Goal: Information Seeking & Learning: Find specific fact

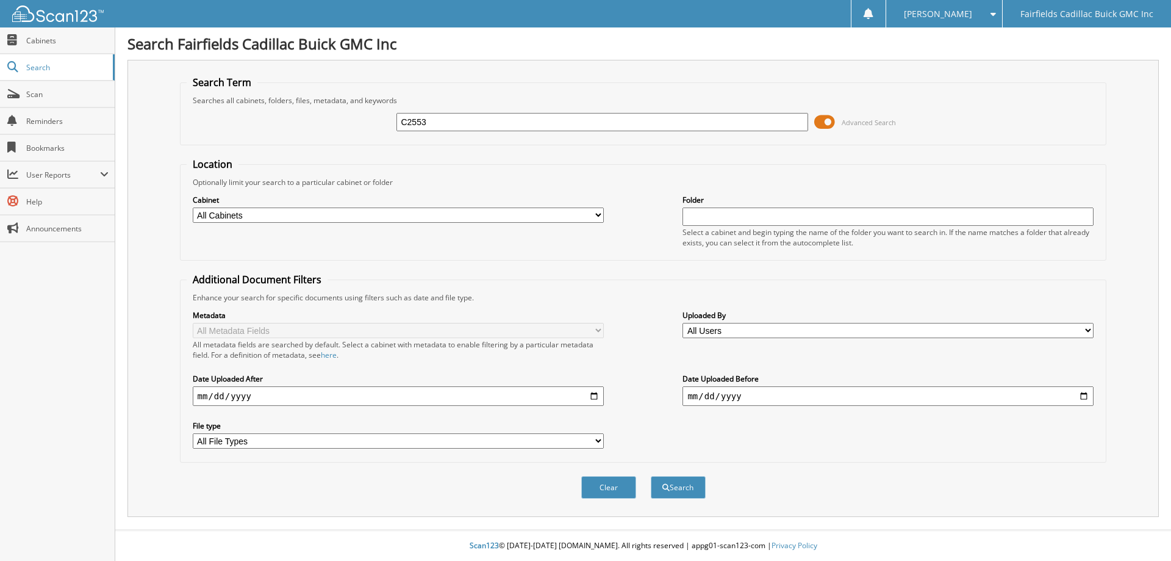
type input "C2553"
click at [819, 126] on span at bounding box center [825, 122] width 21 height 18
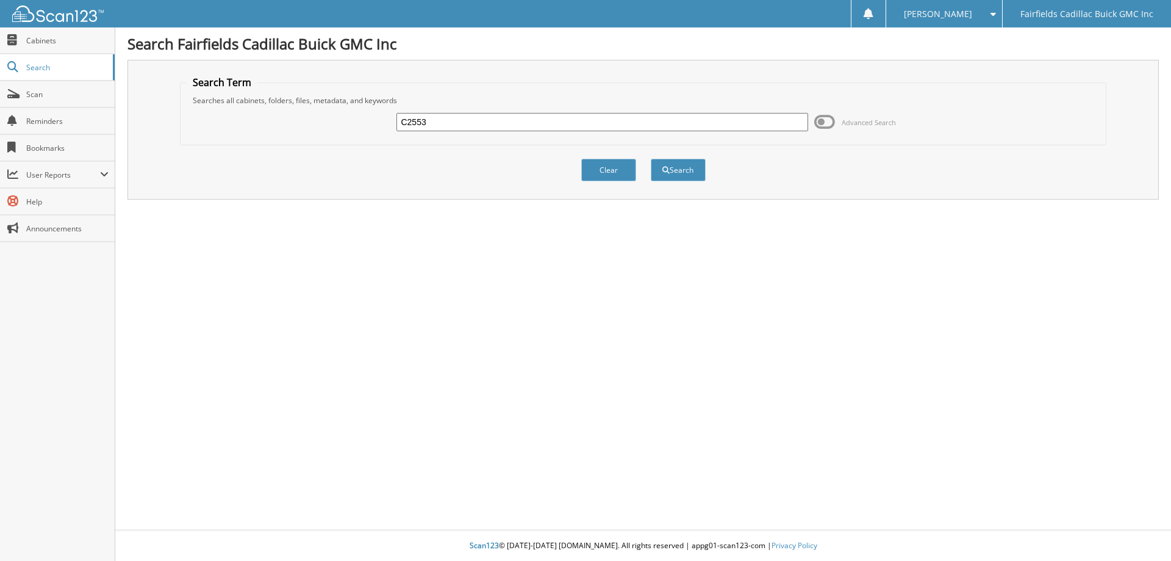
click at [514, 122] on input "C2553" at bounding box center [602, 122] width 411 height 18
click at [651, 159] on button "Search" at bounding box center [678, 170] width 55 height 23
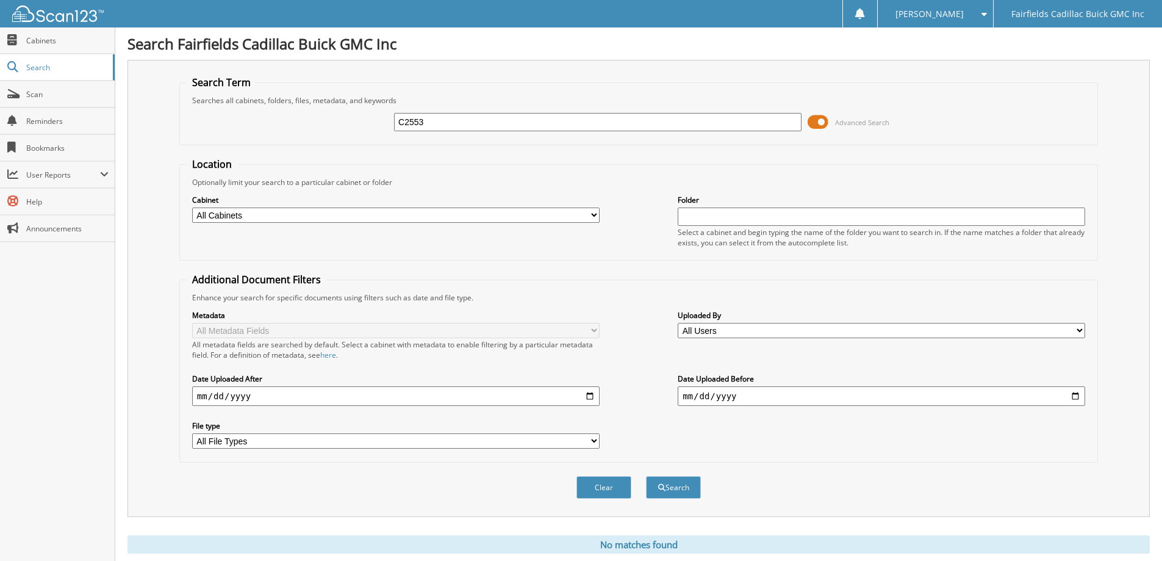
click at [819, 121] on span at bounding box center [818, 122] width 21 height 18
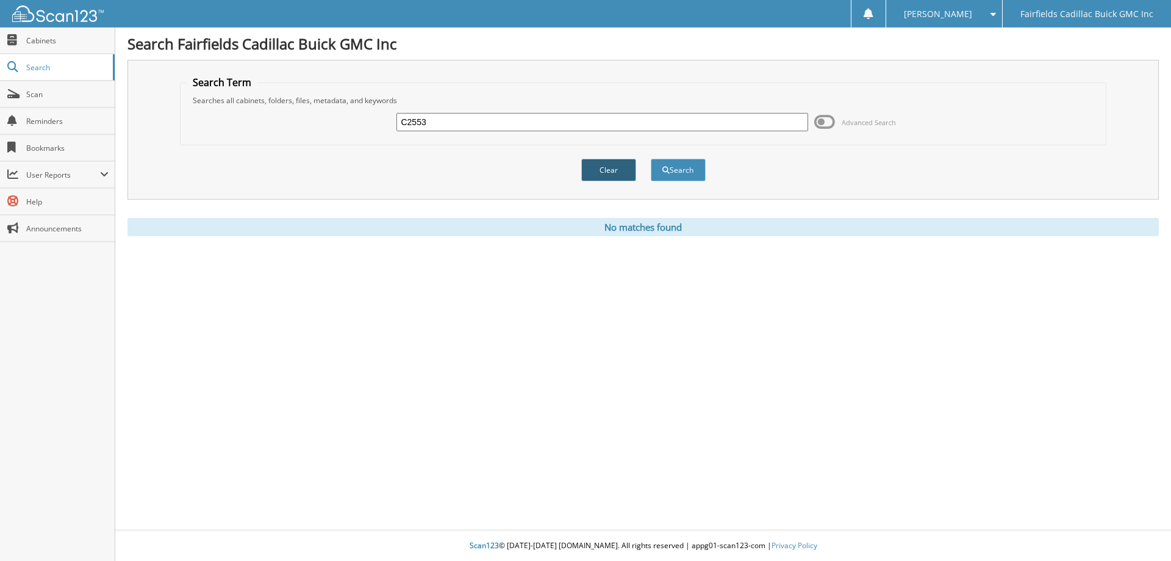
click at [593, 169] on button "Clear" at bounding box center [608, 170] width 55 height 23
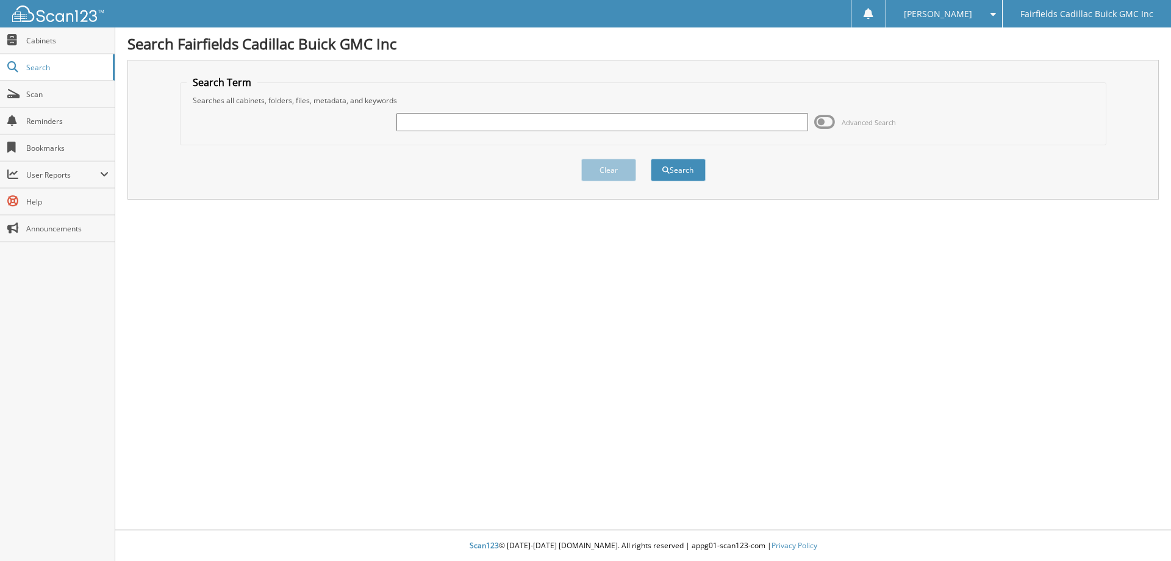
click at [484, 121] on input "text" at bounding box center [602, 122] width 411 height 18
type input "c2553"
click at [651, 159] on button "Search" at bounding box center [678, 170] width 55 height 23
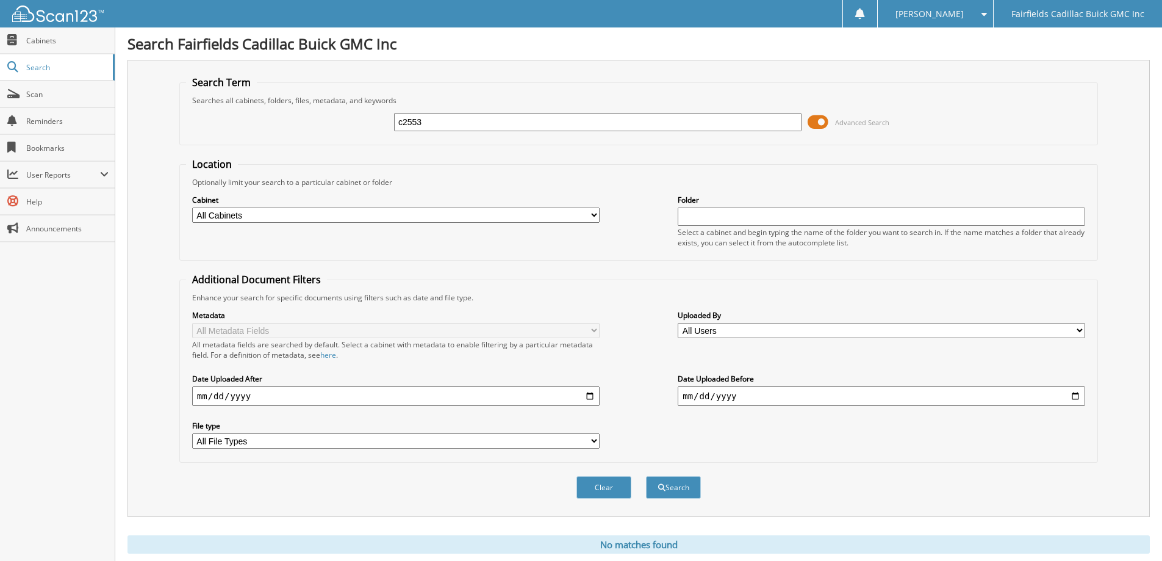
click at [821, 119] on span at bounding box center [818, 122] width 21 height 18
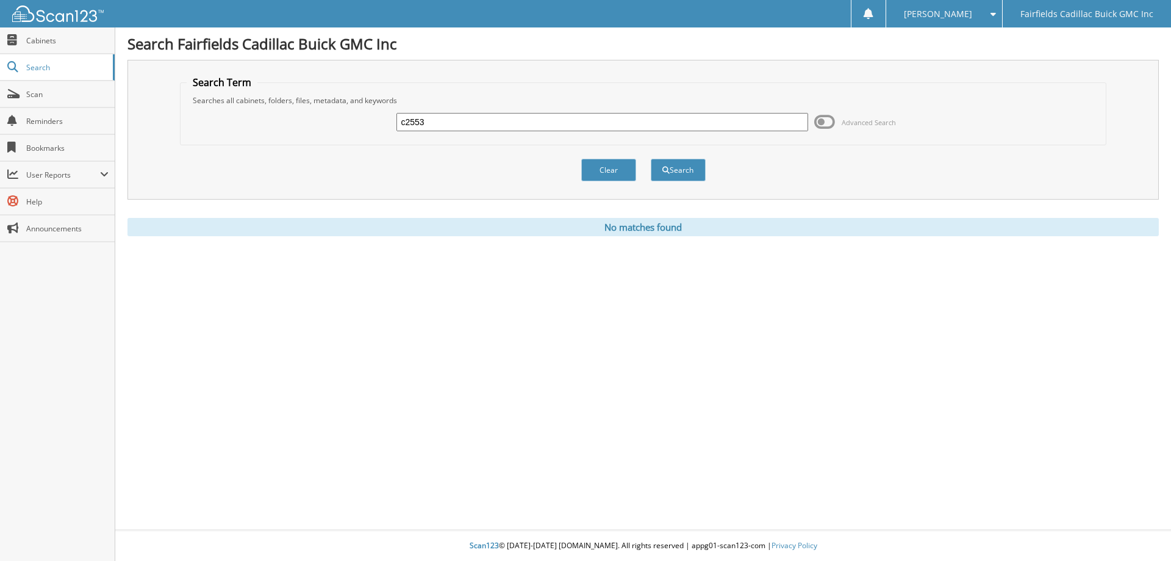
click at [405, 124] on input "c2553" at bounding box center [602, 122] width 411 height 18
type input "g2553"
click at [651, 159] on button "Search" at bounding box center [678, 170] width 55 height 23
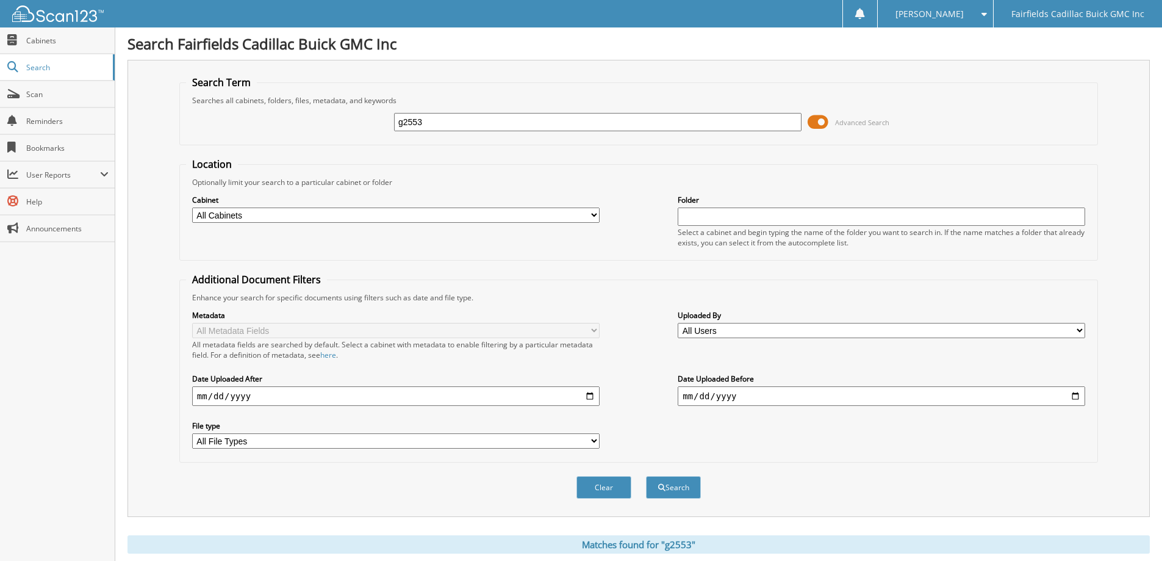
click at [815, 122] on span at bounding box center [818, 122] width 21 height 18
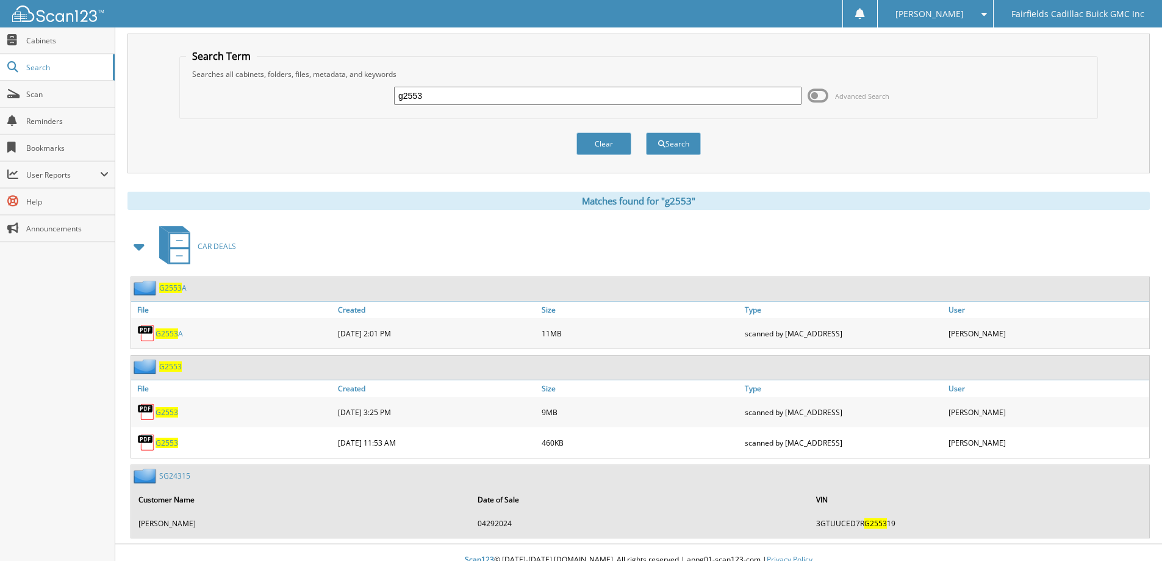
scroll to position [40, 0]
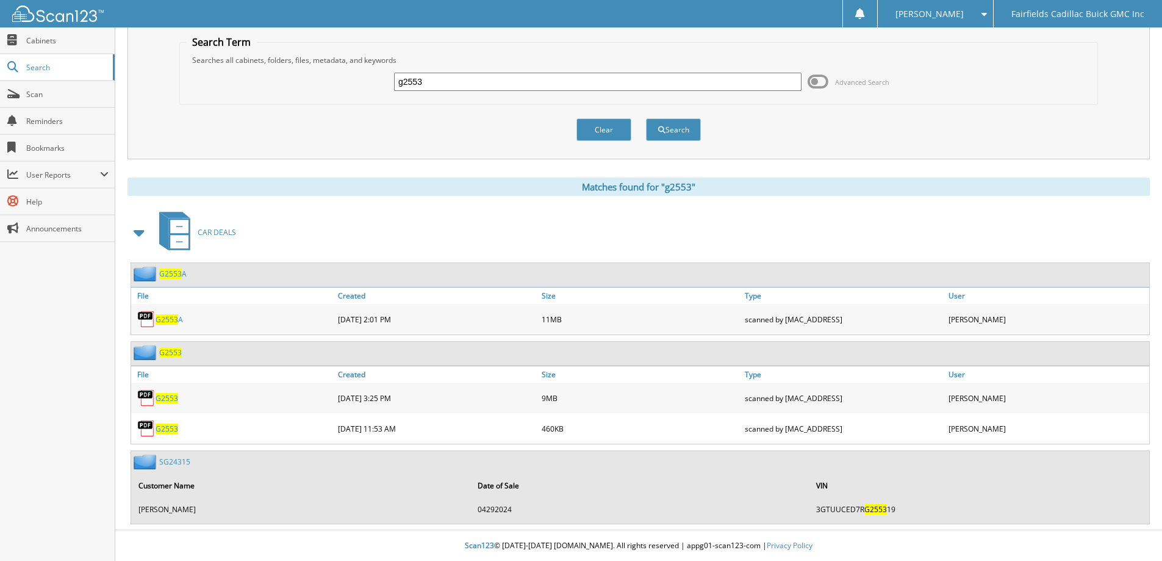
drag, startPoint x: 456, startPoint y: 83, endPoint x: 212, endPoint y: 57, distance: 245.5
click at [212, 57] on fieldset "Search Term Searches all cabinets, folders, files, metadata, and keywords g2553…" at bounding box center [638, 70] width 919 height 70
type input "c2553"
click at [646, 118] on button "Search" at bounding box center [673, 129] width 55 height 23
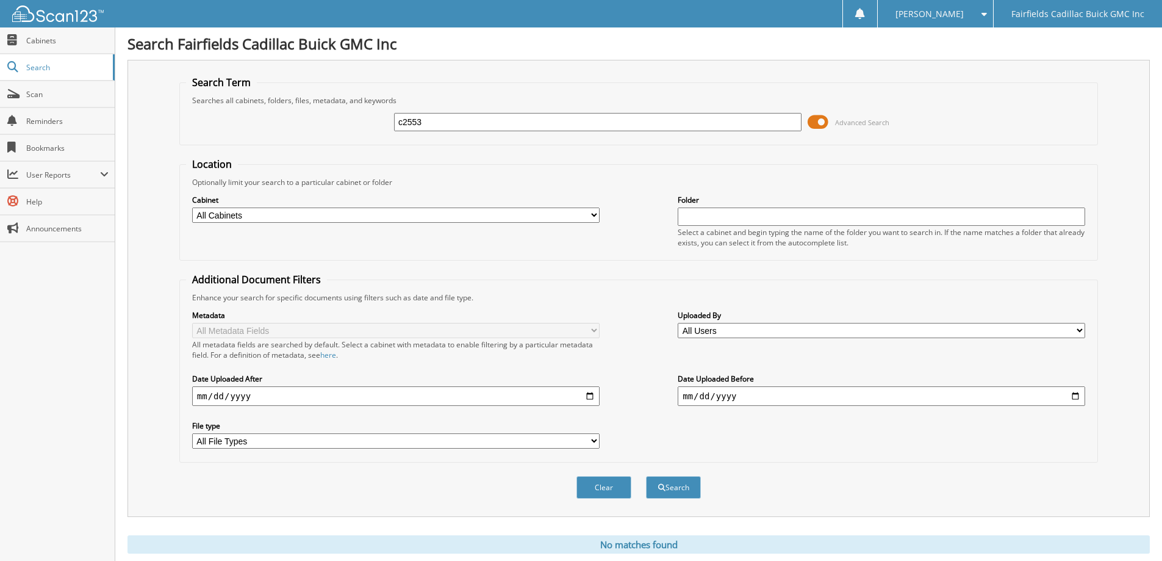
click at [813, 123] on span at bounding box center [818, 122] width 21 height 18
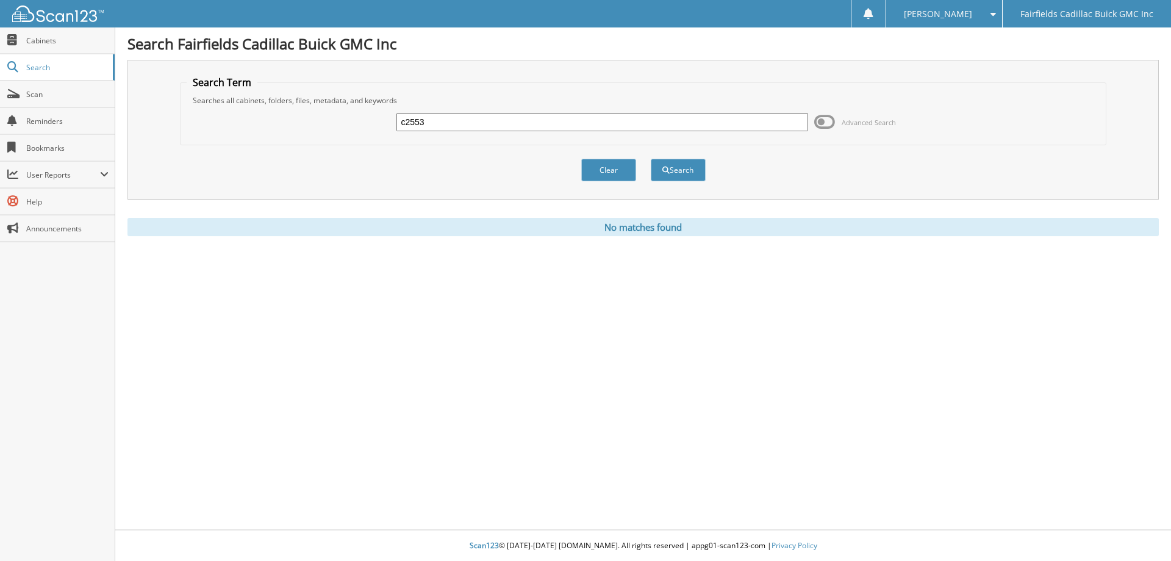
click at [481, 128] on input "c2553" at bounding box center [602, 122] width 411 height 18
type input "c2563"
click at [651, 159] on button "Search" at bounding box center [678, 170] width 55 height 23
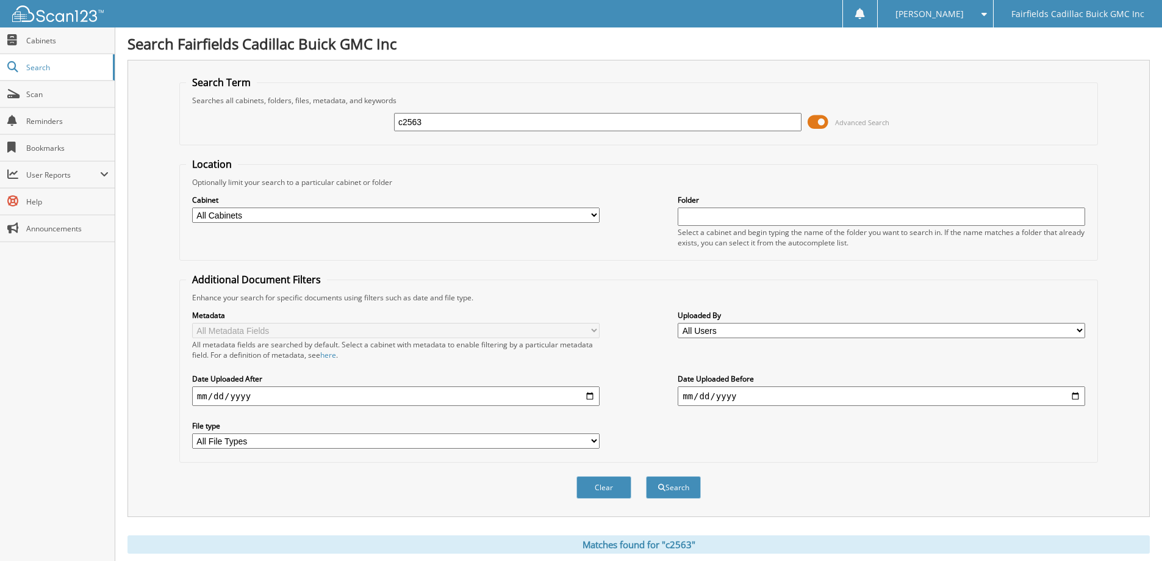
click at [811, 119] on span at bounding box center [818, 122] width 21 height 18
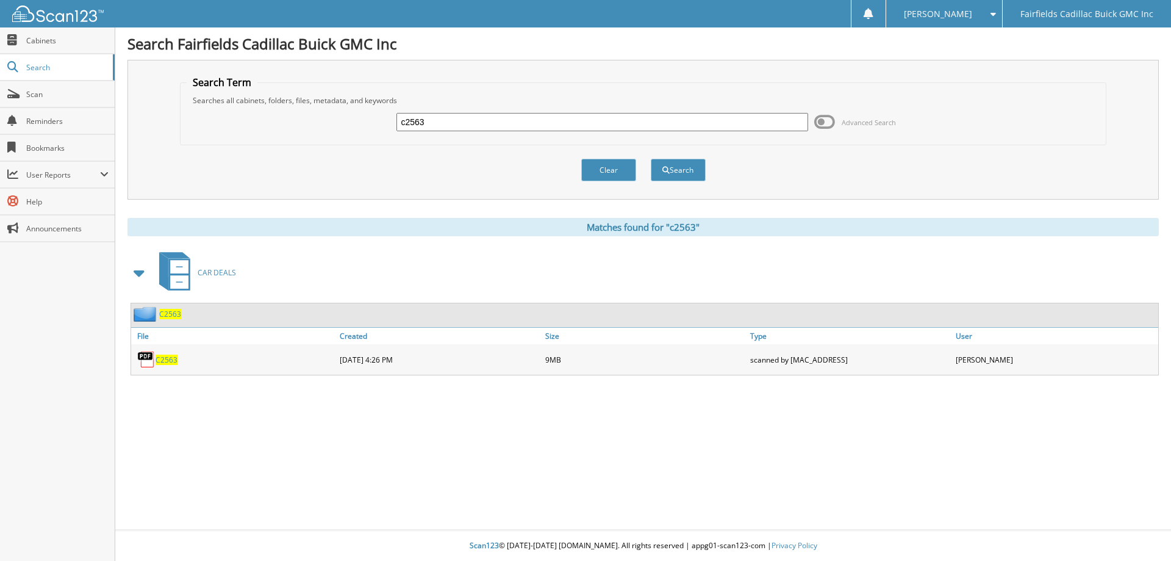
click at [169, 361] on span "C2563" at bounding box center [167, 359] width 22 height 10
drag, startPoint x: 533, startPoint y: 128, endPoint x: 168, endPoint y: 132, distance: 364.3
click at [190, 131] on div "c2563 Advanced Search" at bounding box center [644, 122] width 914 height 33
type input "k2564a"
click at [651, 159] on button "Search" at bounding box center [678, 170] width 55 height 23
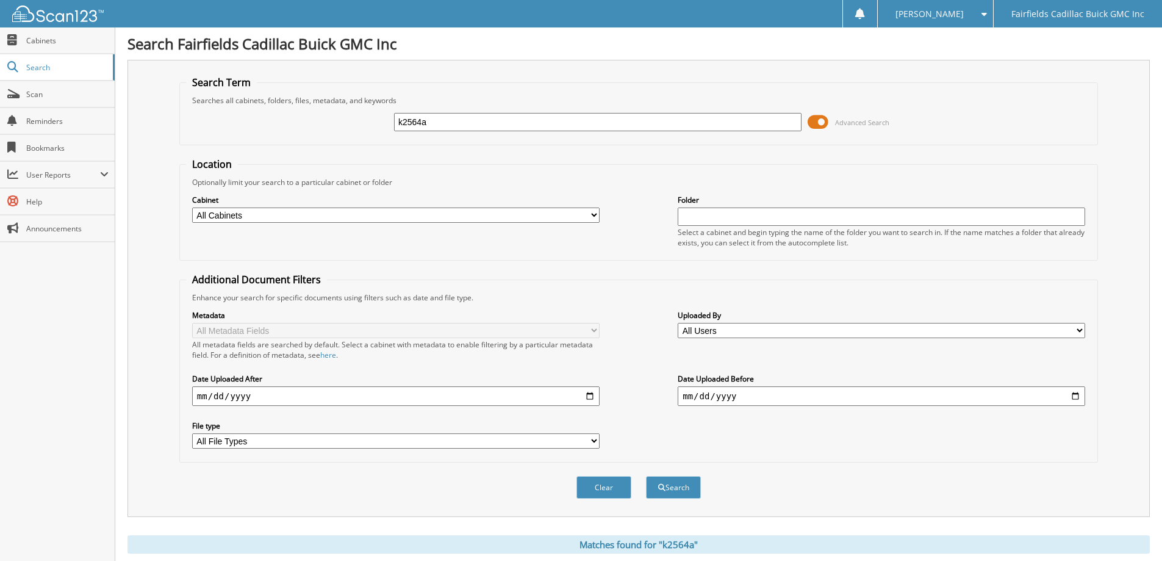
click at [813, 121] on span at bounding box center [818, 122] width 21 height 18
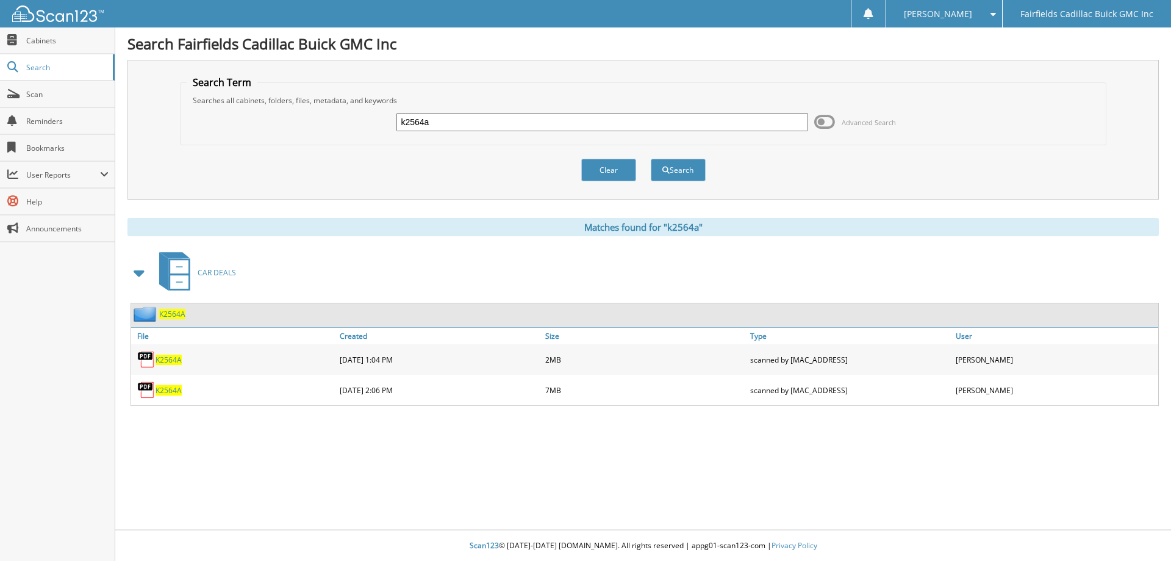
drag, startPoint x: 416, startPoint y: 120, endPoint x: 405, endPoint y: 120, distance: 11.0
click at [402, 120] on input "k2564a" at bounding box center [602, 122] width 411 height 18
paste input "C2553"
type input "C2553"
click at [651, 159] on button "Search" at bounding box center [678, 170] width 55 height 23
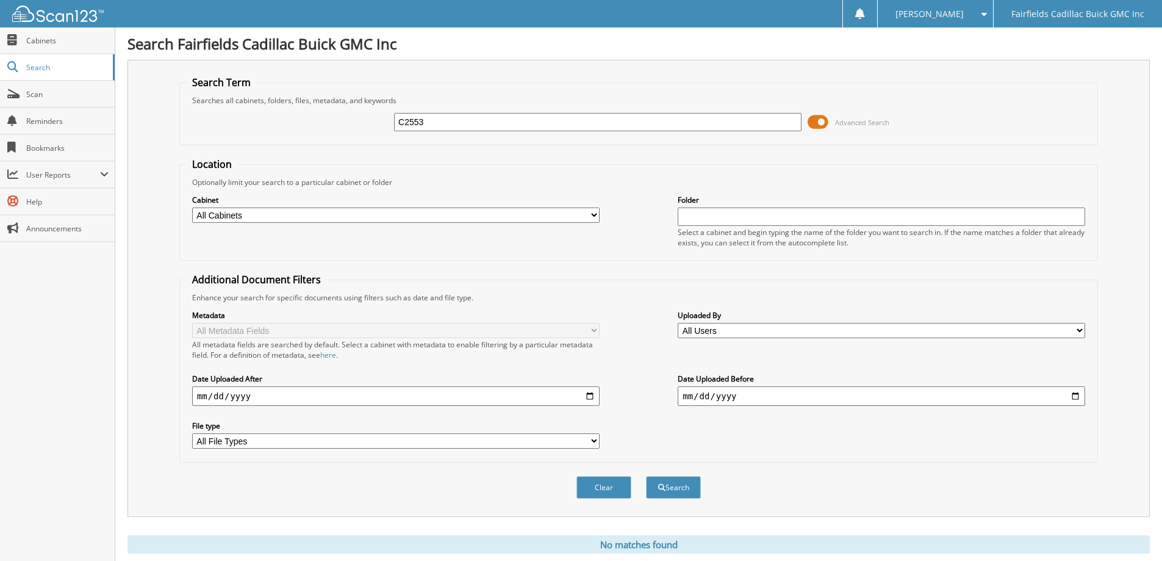
click at [817, 123] on span at bounding box center [818, 122] width 21 height 18
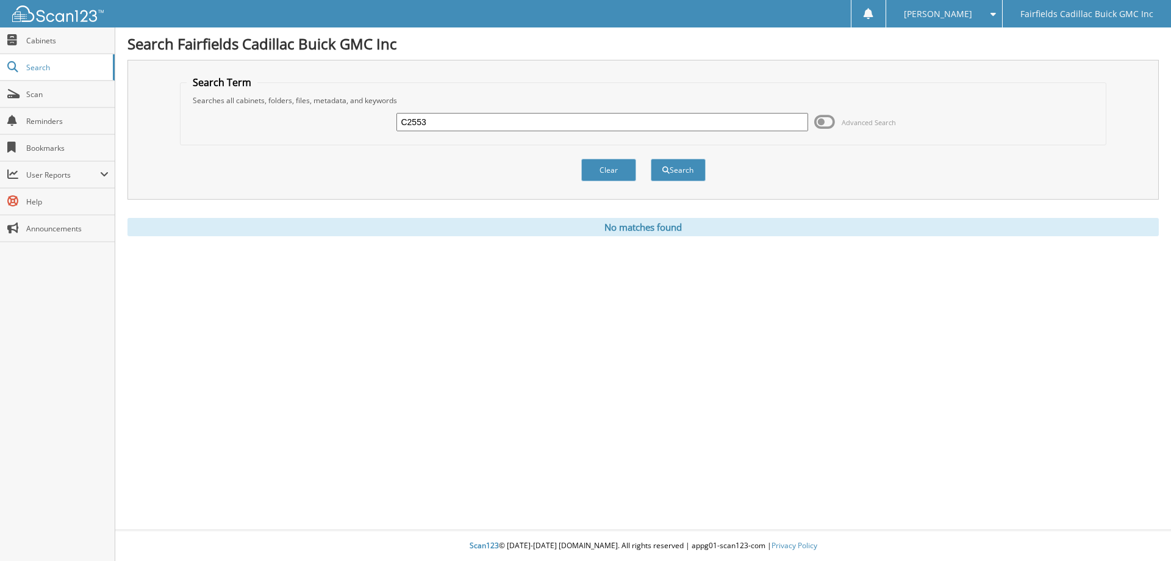
drag, startPoint x: 463, startPoint y: 125, endPoint x: 378, endPoint y: 117, distance: 85.8
click at [378, 117] on div "C2553 Advanced Search" at bounding box center [644, 122] width 914 height 33
type input "g2606"
click at [651, 159] on button "Search" at bounding box center [678, 170] width 55 height 23
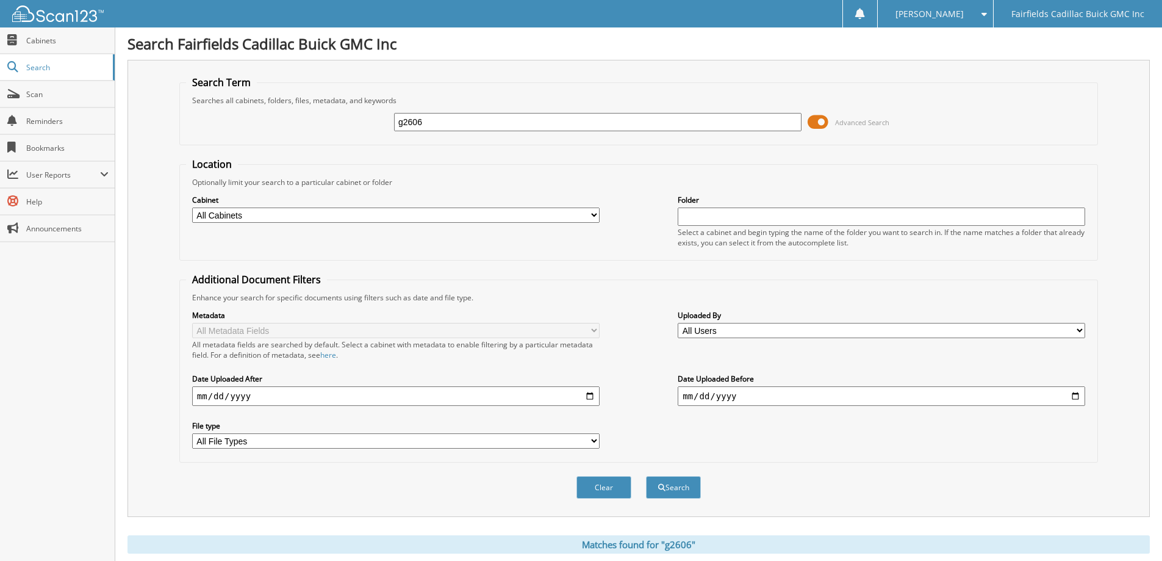
click at [811, 119] on span at bounding box center [818, 122] width 21 height 18
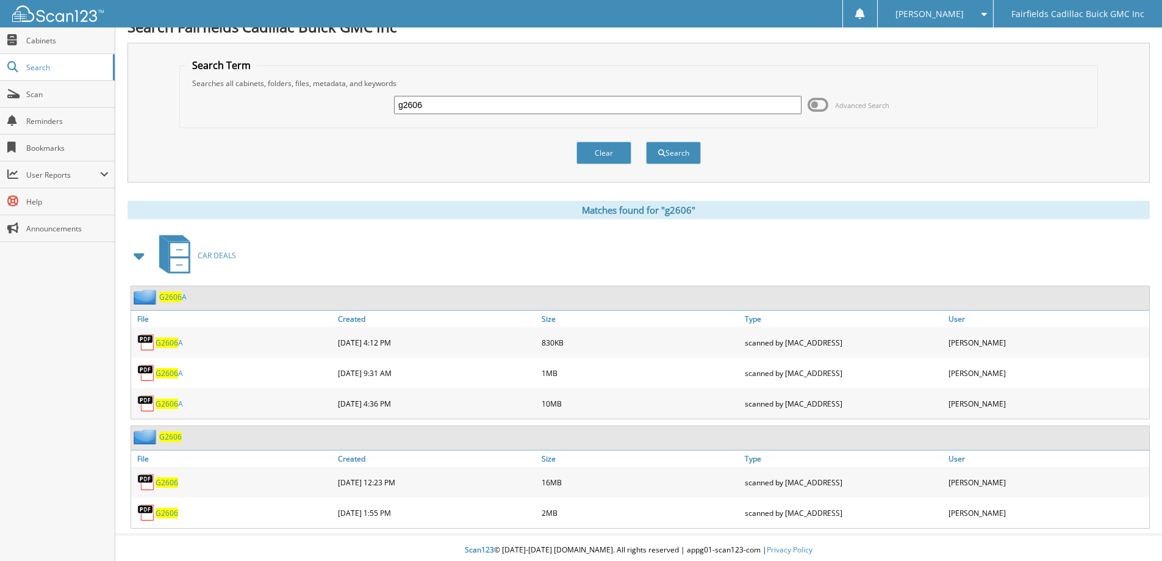
scroll to position [21, 0]
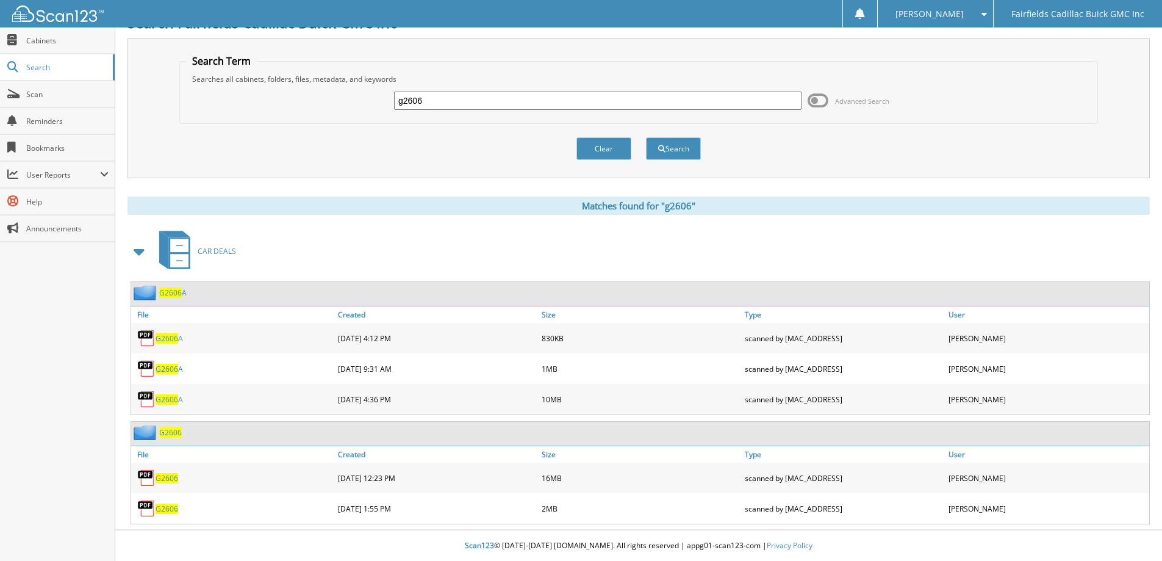
click at [162, 476] on span "G2606" at bounding box center [167, 478] width 23 height 10
drag, startPoint x: 381, startPoint y: 95, endPoint x: 370, endPoint y: 94, distance: 11.0
click at [372, 94] on div "g2606 Advanced Search" at bounding box center [638, 100] width 905 height 33
type input "c2555a"
click at [646, 137] on button "Search" at bounding box center [673, 148] width 55 height 23
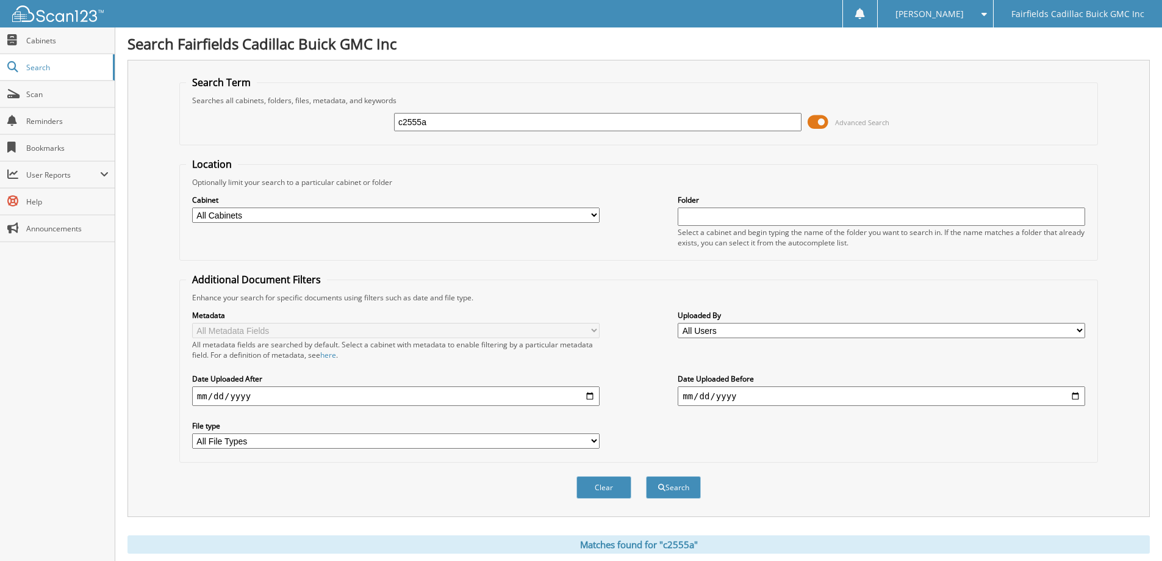
click at [811, 122] on span at bounding box center [818, 122] width 21 height 18
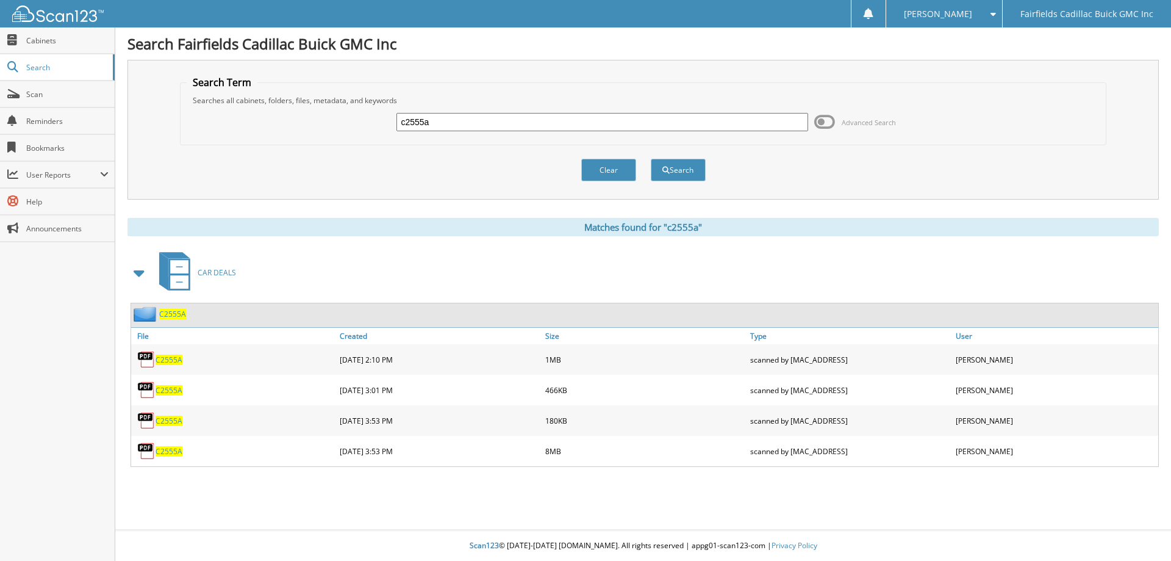
click at [170, 453] on span "C2555A" at bounding box center [169, 451] width 27 height 10
click at [44, 48] on link "Cabinets" at bounding box center [57, 40] width 115 height 26
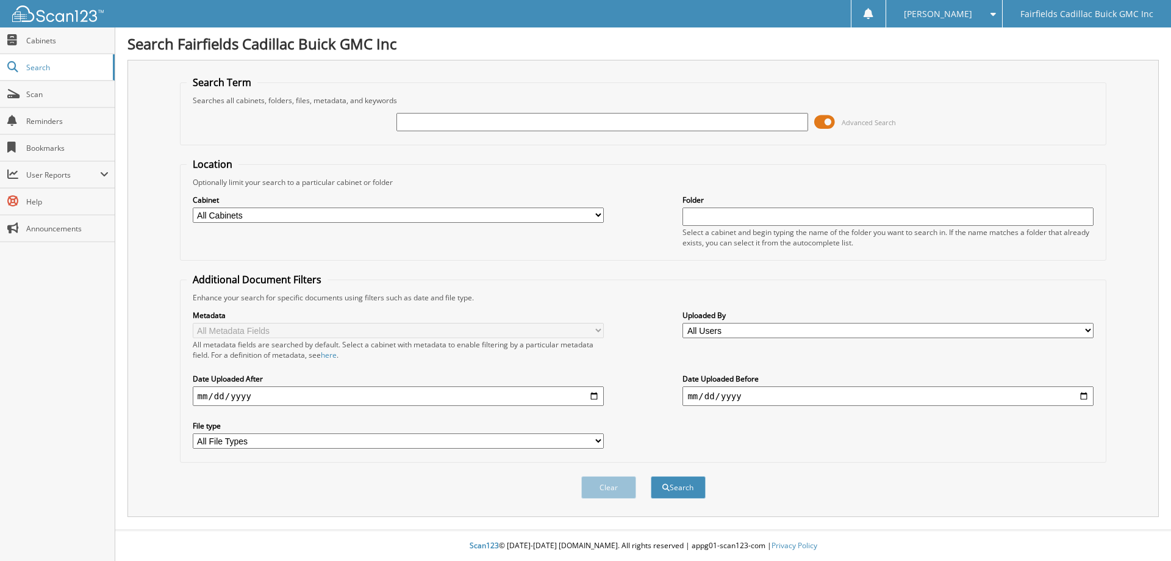
click at [434, 122] on input "text" at bounding box center [602, 122] width 411 height 18
type input "K25230A"
drag, startPoint x: 825, startPoint y: 121, endPoint x: 605, endPoint y: 405, distance: 359.7
click at [825, 120] on span at bounding box center [825, 122] width 21 height 18
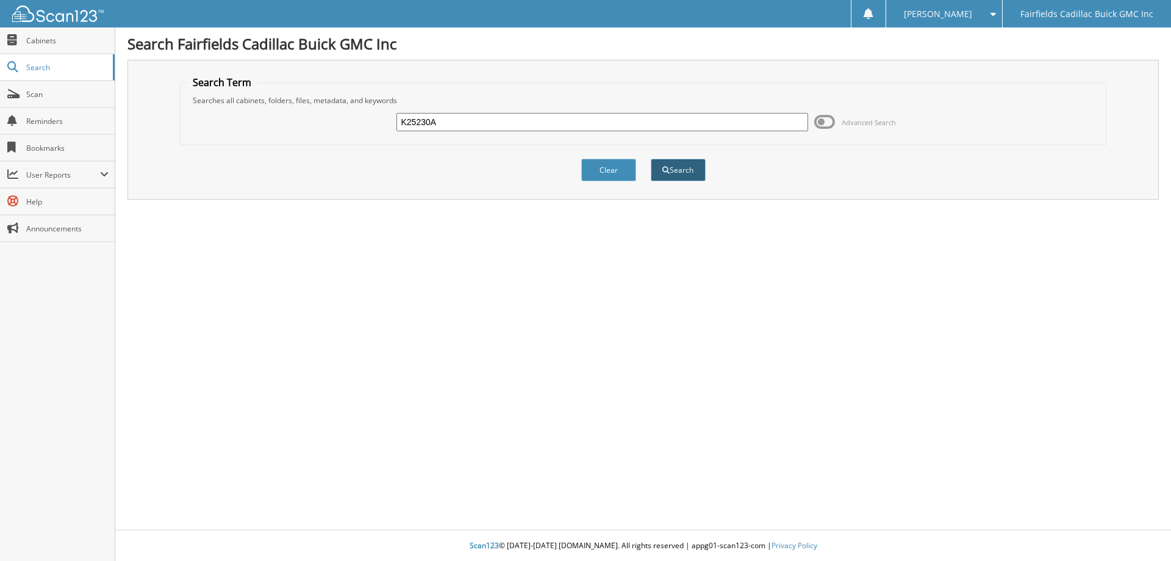
click at [663, 173] on span "submit" at bounding box center [666, 170] width 7 height 7
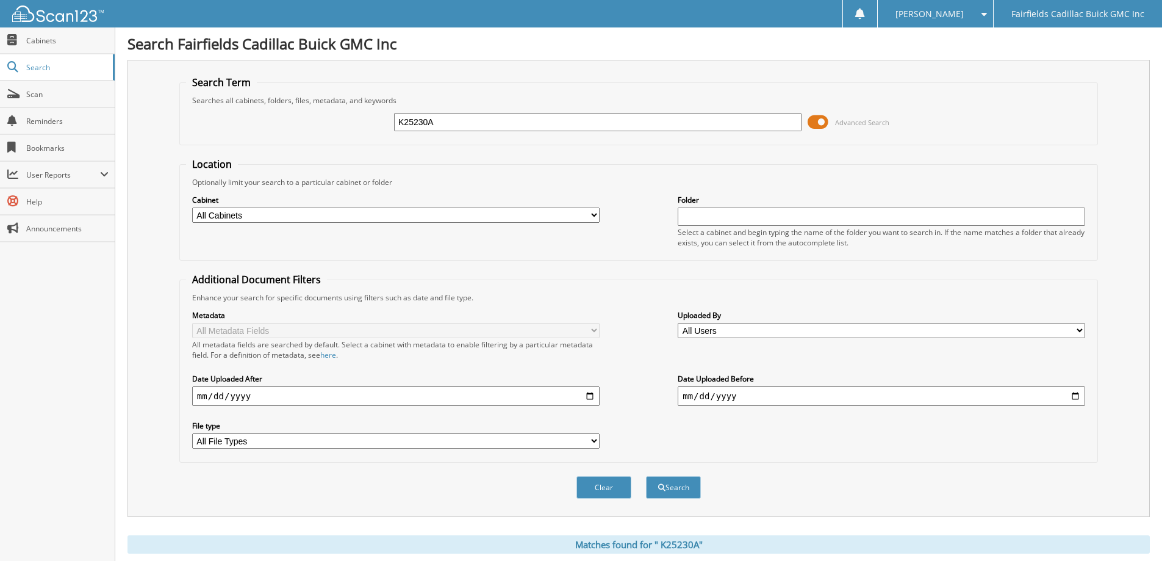
click at [808, 119] on span at bounding box center [818, 122] width 21 height 18
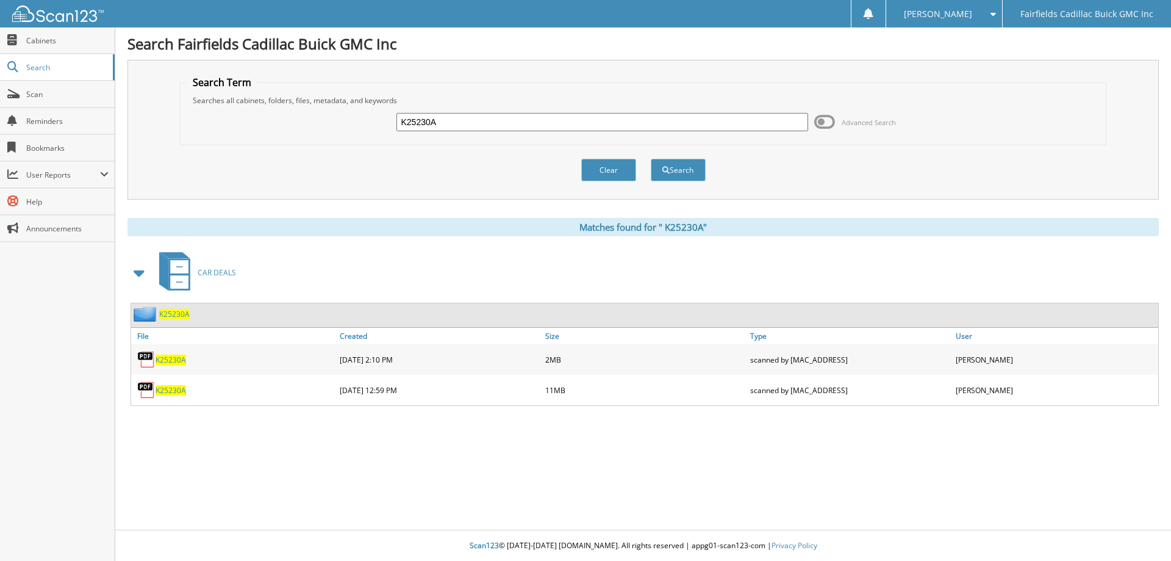
click at [182, 393] on span "K 2 5 2 3 0 A" at bounding box center [171, 390] width 31 height 10
drag, startPoint x: 503, startPoint y: 126, endPoint x: 399, endPoint y: 119, distance: 104.0
click at [399, 119] on input "K25230A" at bounding box center [602, 122] width 411 height 18
paste input "UC9053"
type input "UC9053"
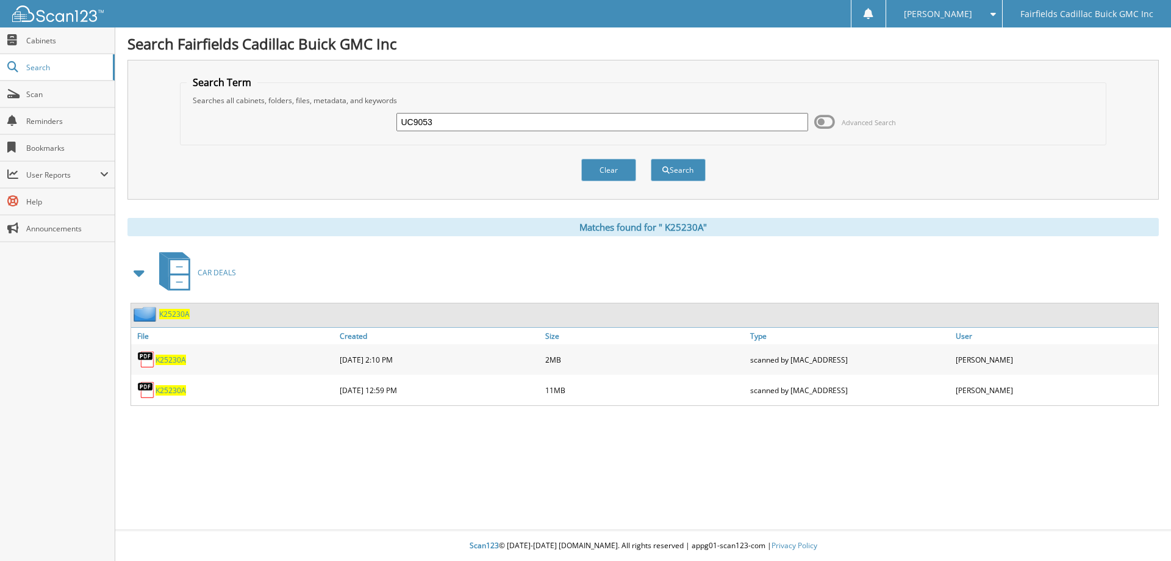
click at [651, 159] on button "Search" at bounding box center [678, 170] width 55 height 23
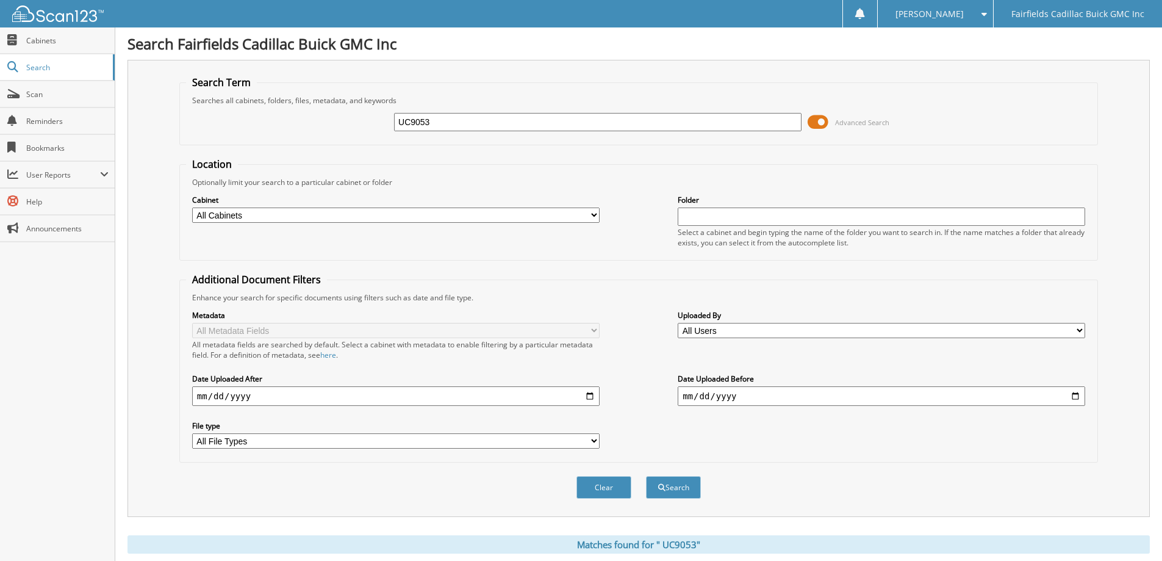
click at [810, 118] on span at bounding box center [818, 122] width 21 height 18
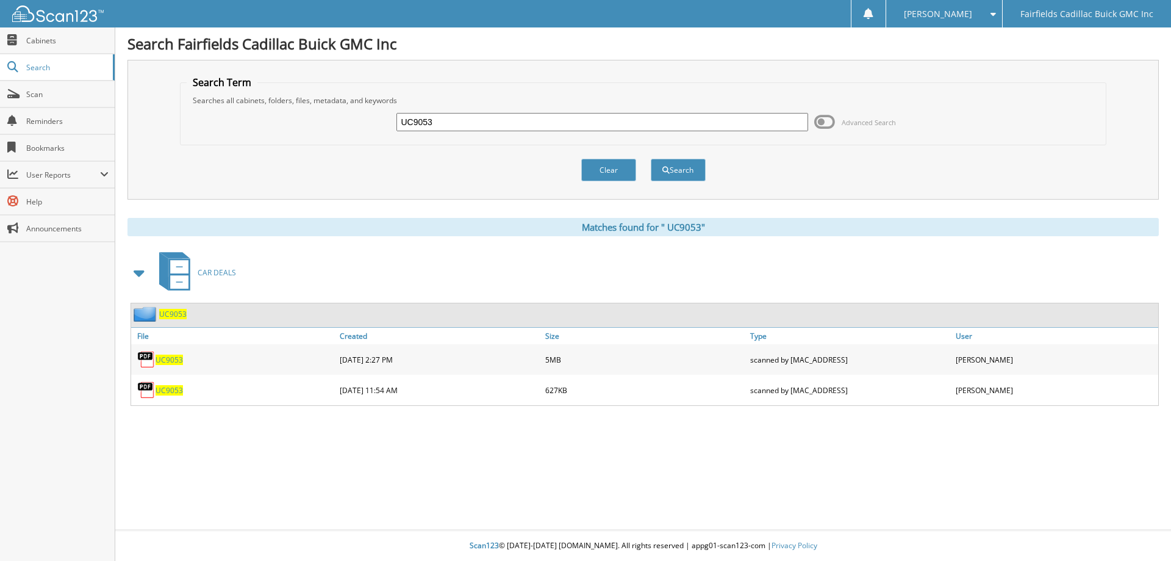
click at [175, 359] on span "U C 9 0 5 3" at bounding box center [169, 359] width 27 height 10
drag, startPoint x: 489, startPoint y: 118, endPoint x: 375, endPoint y: 125, distance: 114.9
click at [375, 125] on div "UC9053 Advanced Search" at bounding box center [644, 122] width 914 height 33
paste input "K25457"
type input "K25457"
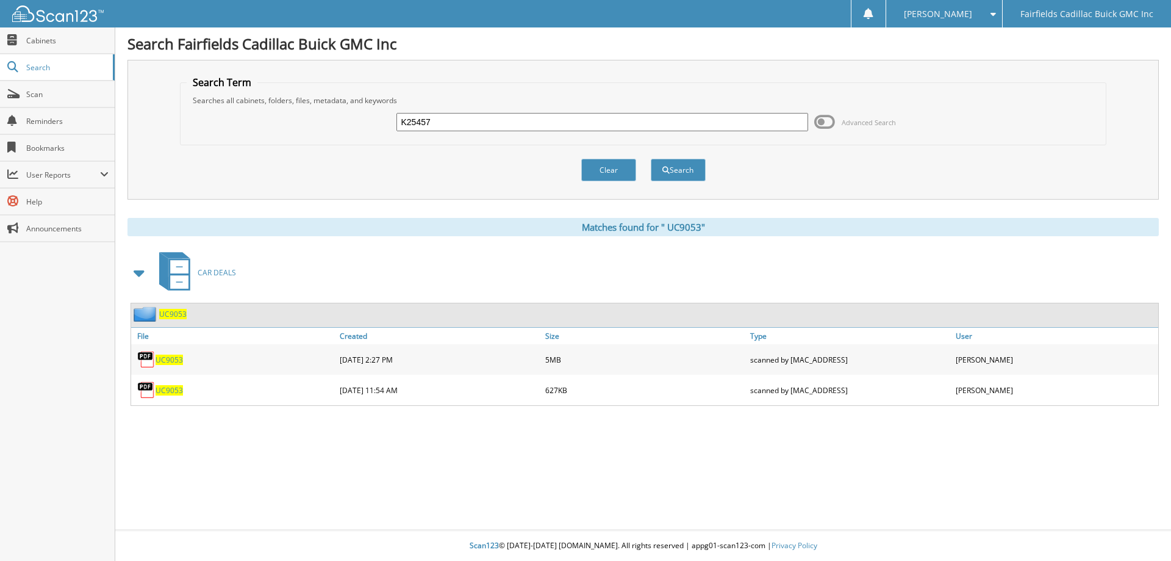
click at [651, 159] on button "Search" at bounding box center [678, 170] width 55 height 23
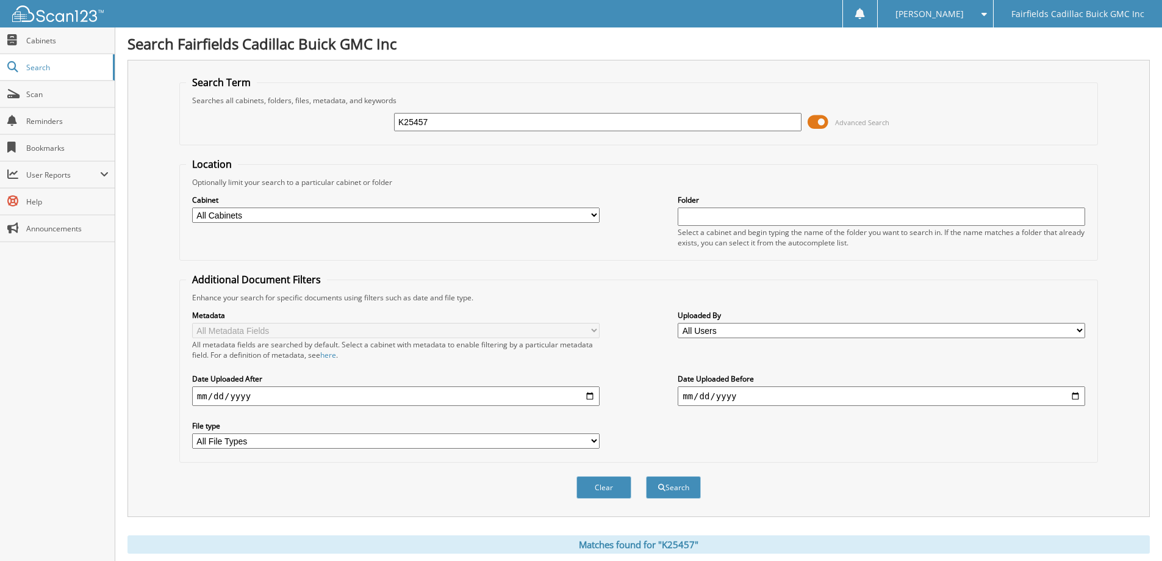
click at [816, 123] on span at bounding box center [818, 122] width 21 height 18
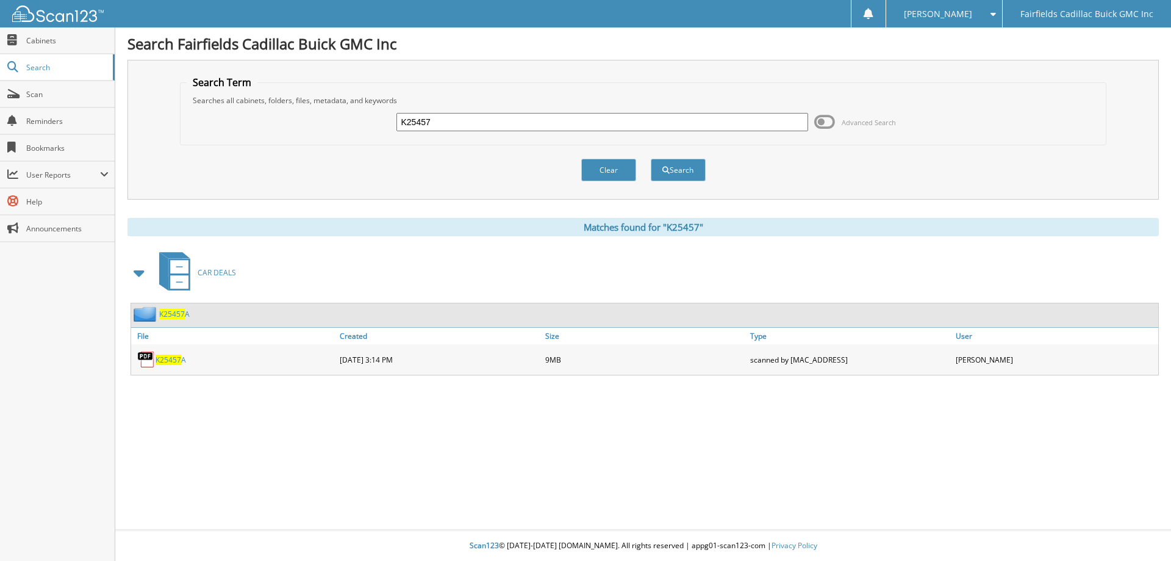
click at [179, 357] on span "K25457" at bounding box center [169, 359] width 26 height 10
click at [477, 124] on input "K25457" at bounding box center [602, 122] width 411 height 18
click at [651, 159] on button "Search" at bounding box center [678, 170] width 55 height 23
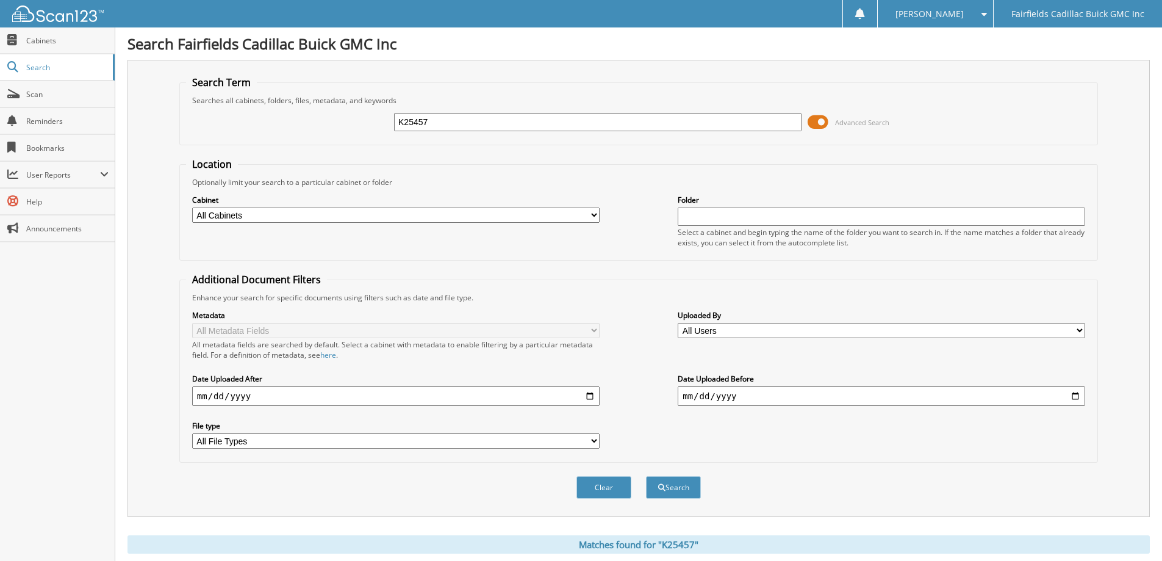
click at [819, 124] on span at bounding box center [818, 122] width 21 height 18
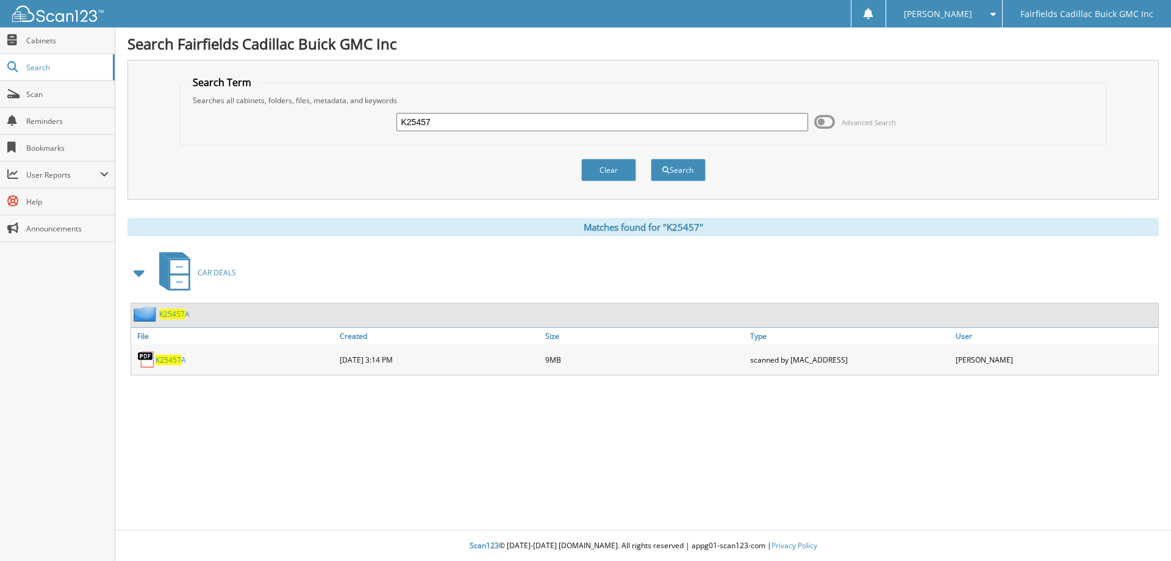
drag, startPoint x: 450, startPoint y: 128, endPoint x: 367, endPoint y: 113, distance: 84.9
click at [367, 113] on div "K25457 Advanced Search" at bounding box center [644, 122] width 914 height 33
paste input "K25254"
type input "K25254"
click at [651, 159] on button "Search" at bounding box center [678, 170] width 55 height 23
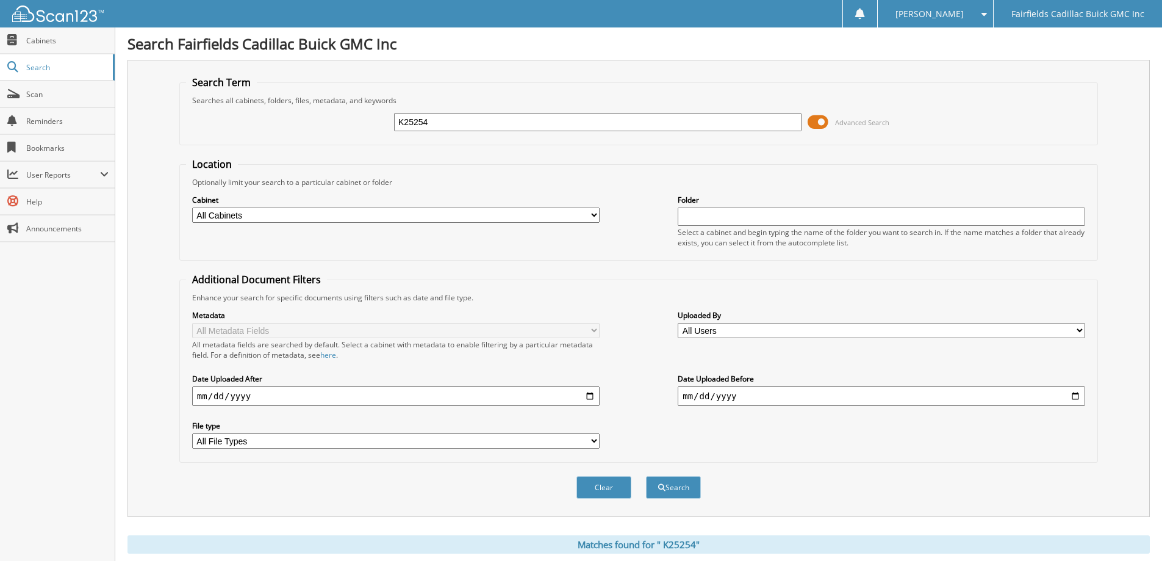
click at [816, 119] on span at bounding box center [818, 122] width 21 height 18
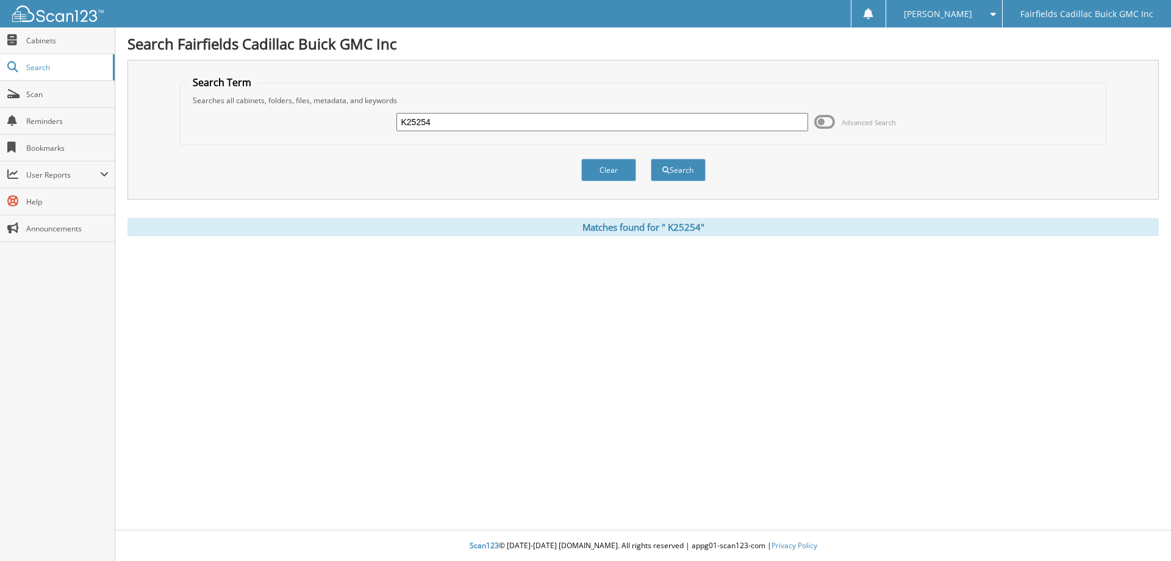
click at [541, 121] on input "K25254" at bounding box center [602, 122] width 411 height 18
drag, startPoint x: 360, startPoint y: 121, endPoint x: 350, endPoint y: 123, distance: 10.4
click at [350, 123] on div "K25254 Advanced Search" at bounding box center [644, 122] width 914 height 33
paste input "jimcullers1896@gmail.com"
type input "jimcullers1896@gmail.com"
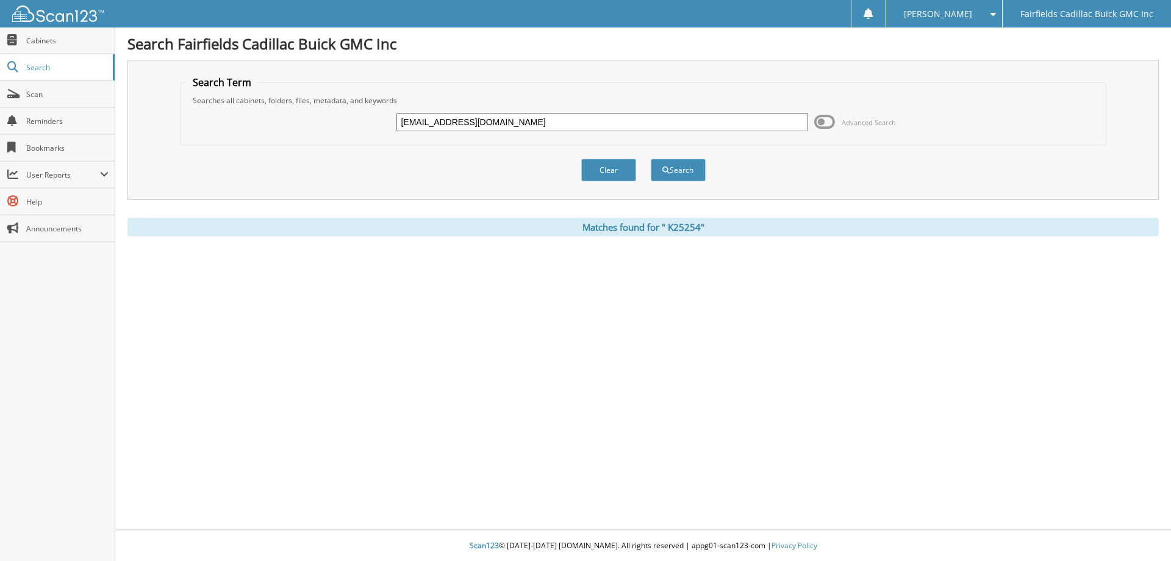
click at [651, 159] on button "Search" at bounding box center [678, 170] width 55 height 23
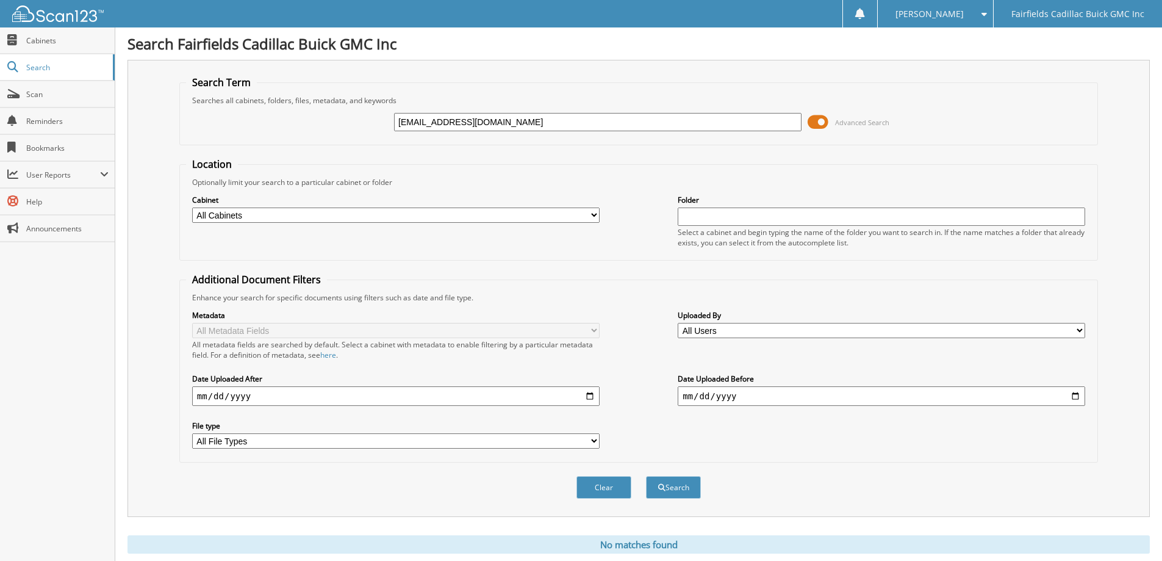
drag, startPoint x: 520, startPoint y: 124, endPoint x: 310, endPoint y: 115, distance: 210.7
click at [310, 115] on div "jimcullers1896@gmail.com Advanced Search" at bounding box center [638, 122] width 905 height 33
paste input "G25365"
type input "G25365"
click at [814, 119] on span at bounding box center [818, 122] width 21 height 18
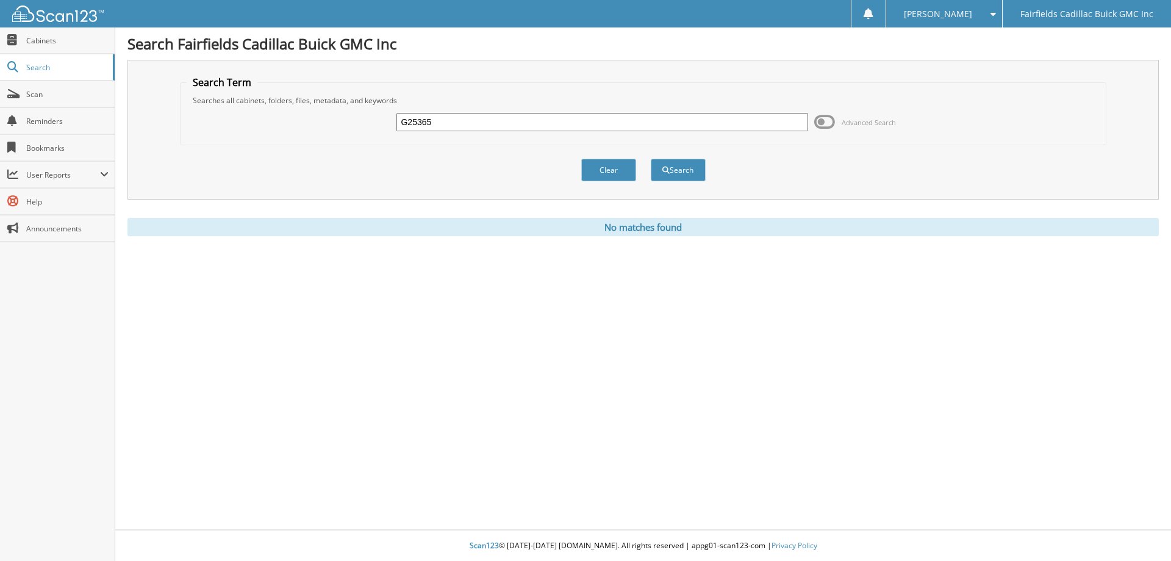
click at [509, 111] on div "G25365 Advanced Search" at bounding box center [644, 122] width 914 height 33
click at [481, 129] on input "G25365" at bounding box center [602, 122] width 411 height 18
click at [651, 159] on button "Search" at bounding box center [678, 170] width 55 height 23
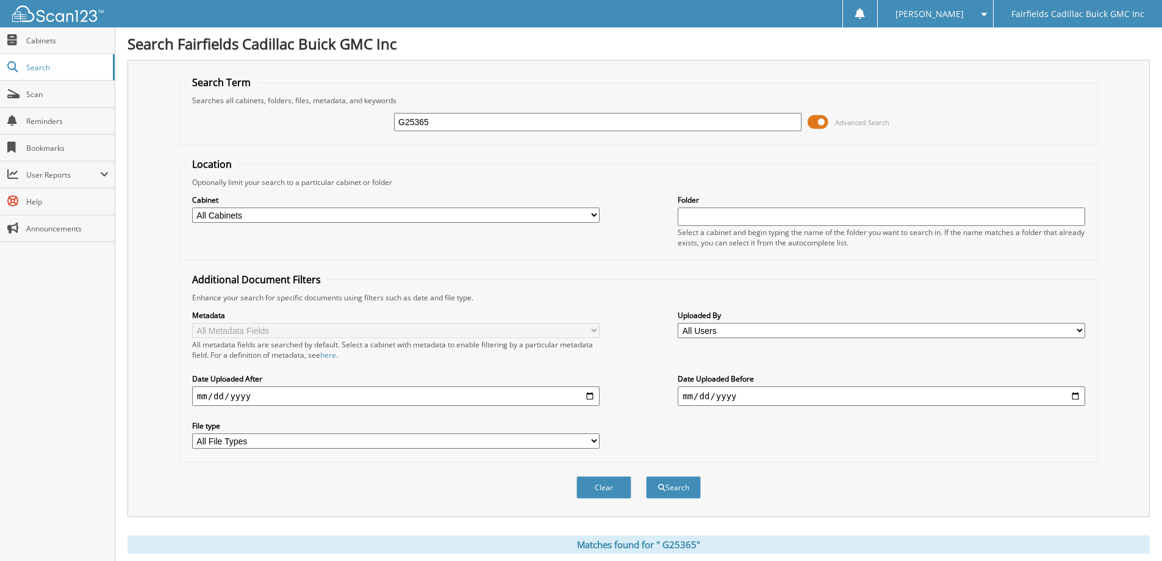
click at [815, 117] on span at bounding box center [818, 122] width 21 height 18
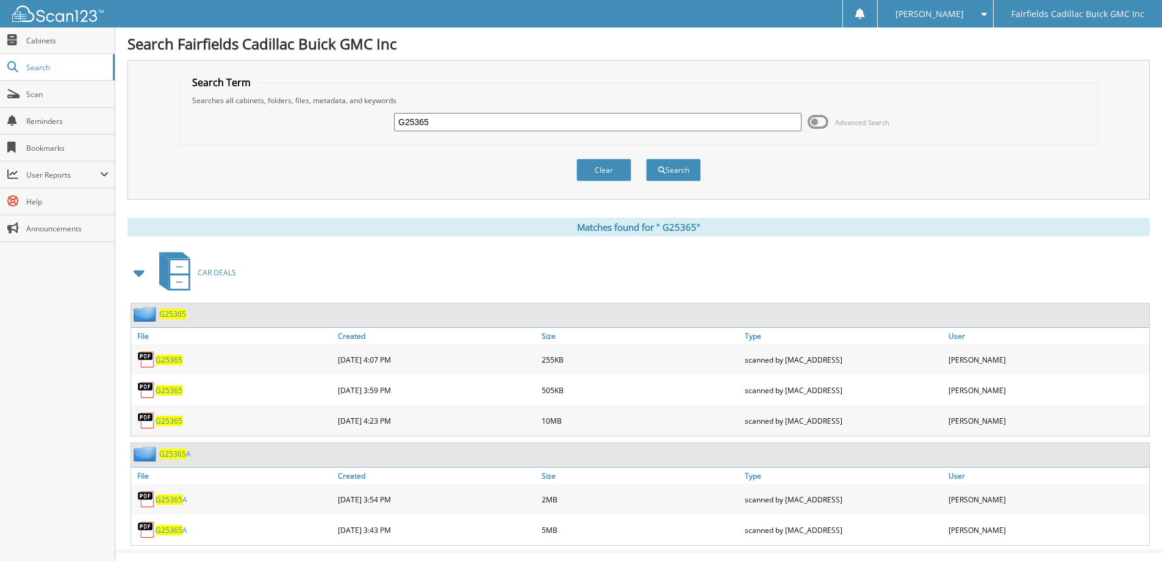
click at [180, 422] on span "G 2 5 3 6 5" at bounding box center [169, 421] width 27 height 10
drag, startPoint x: 440, startPoint y: 112, endPoint x: 329, endPoint y: 103, distance: 111.4
click at [331, 103] on fieldset "Search Term Searches all cabinets, folders, files, metadata, and keywords G2536…" at bounding box center [638, 111] width 919 height 70
type input "k2546"
click at [646, 159] on button "Search" at bounding box center [673, 170] width 55 height 23
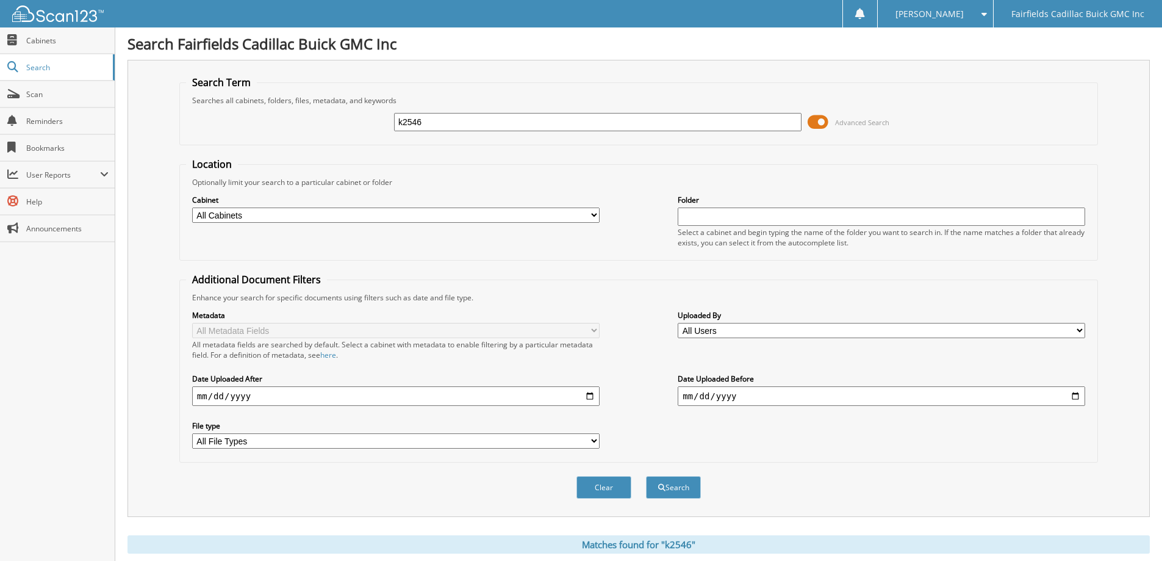
click at [810, 120] on span at bounding box center [818, 122] width 21 height 18
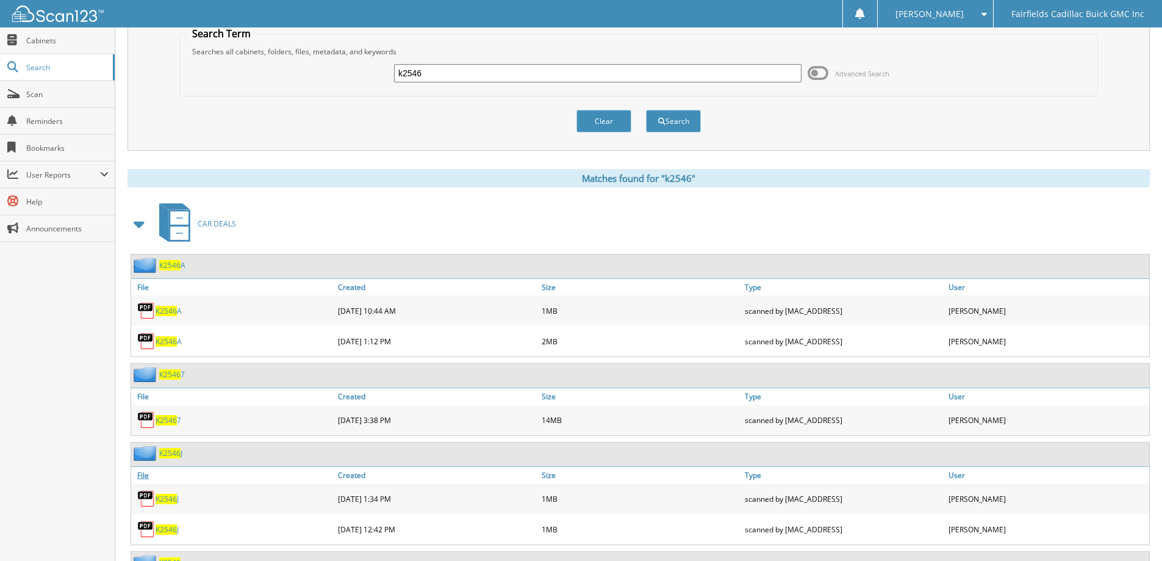
scroll to position [179, 0]
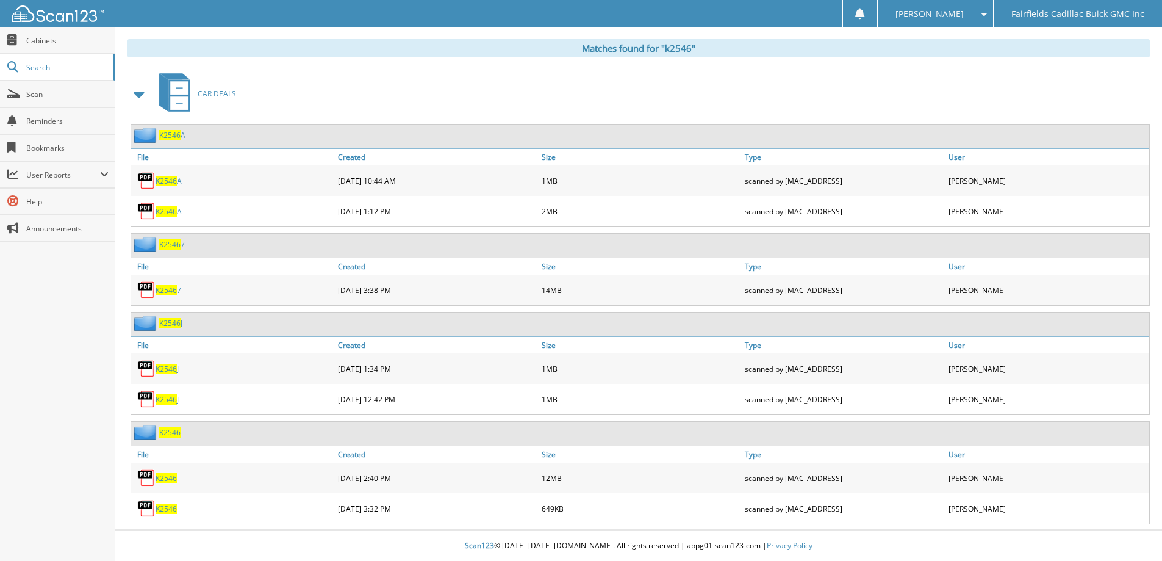
click at [173, 477] on span "K2546" at bounding box center [166, 478] width 21 height 10
click at [51, 71] on span "Search" at bounding box center [66, 67] width 81 height 10
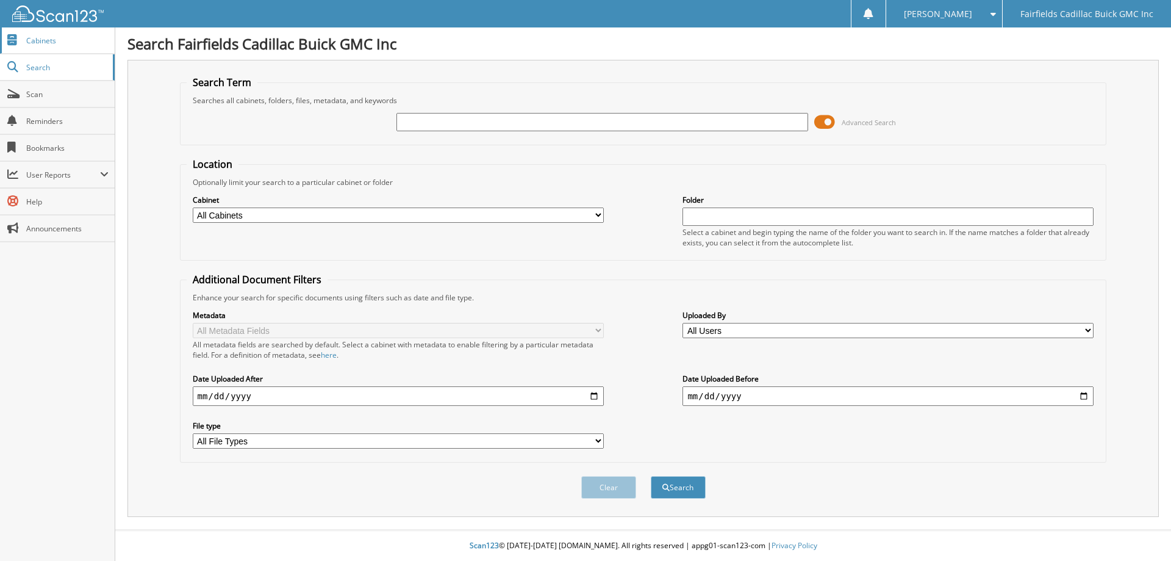
click at [45, 41] on span "Cabinets" at bounding box center [67, 40] width 82 height 10
click at [466, 122] on input "text" at bounding box center [602, 122] width 411 height 18
type input "c2555"
